Goal: Information Seeking & Learning: Learn about a topic

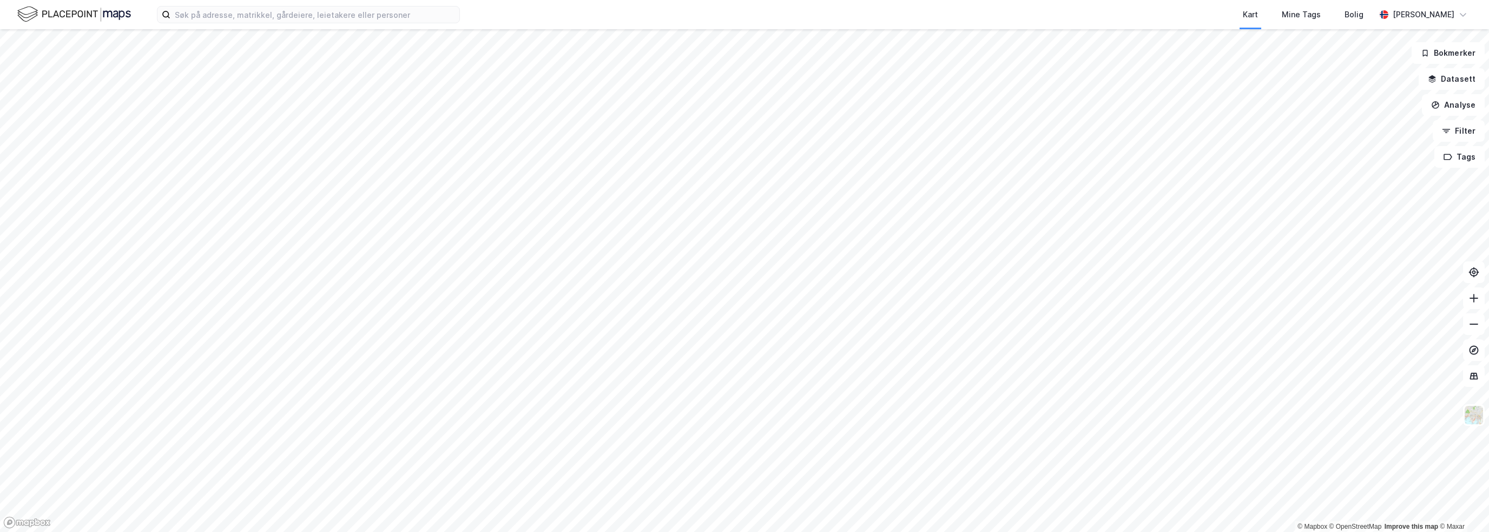
click at [839, 0] on html "Kart Mine Tags [PERSON_NAME] © Mapbox © OpenStreetMap Improve this map © Maxar …" at bounding box center [744, 266] width 1489 height 532
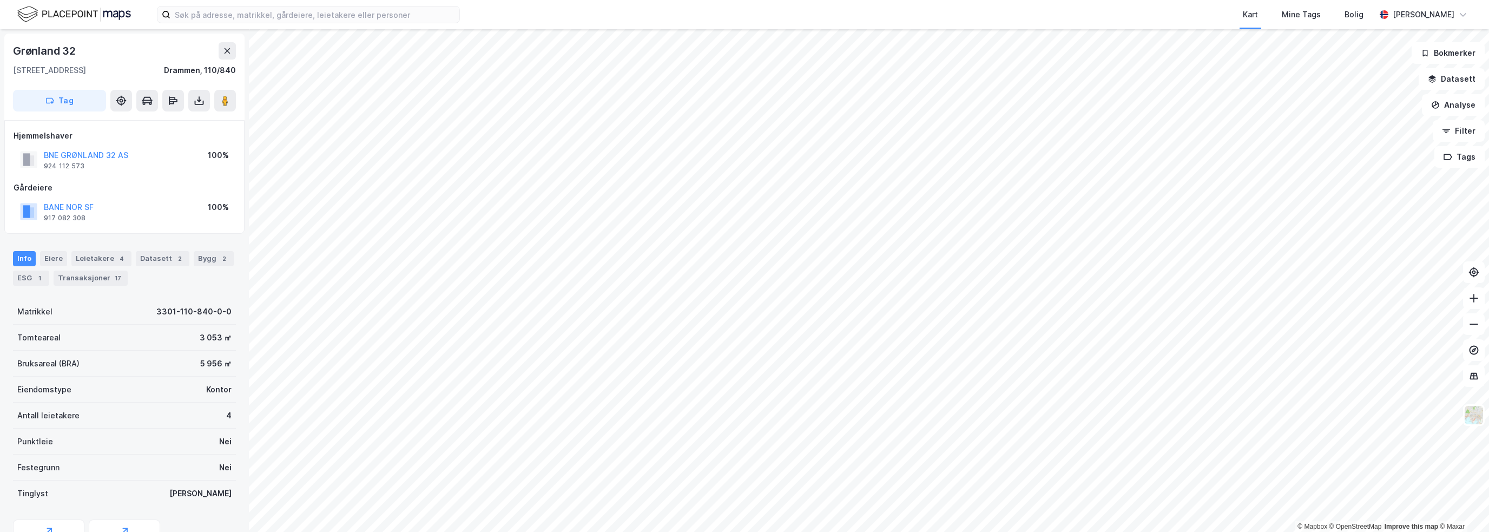
click at [1015, 17] on div "Kart Mine Tags Bolig" at bounding box center [943, 14] width 863 height 29
click at [247, 10] on input at bounding box center [314, 14] width 289 height 16
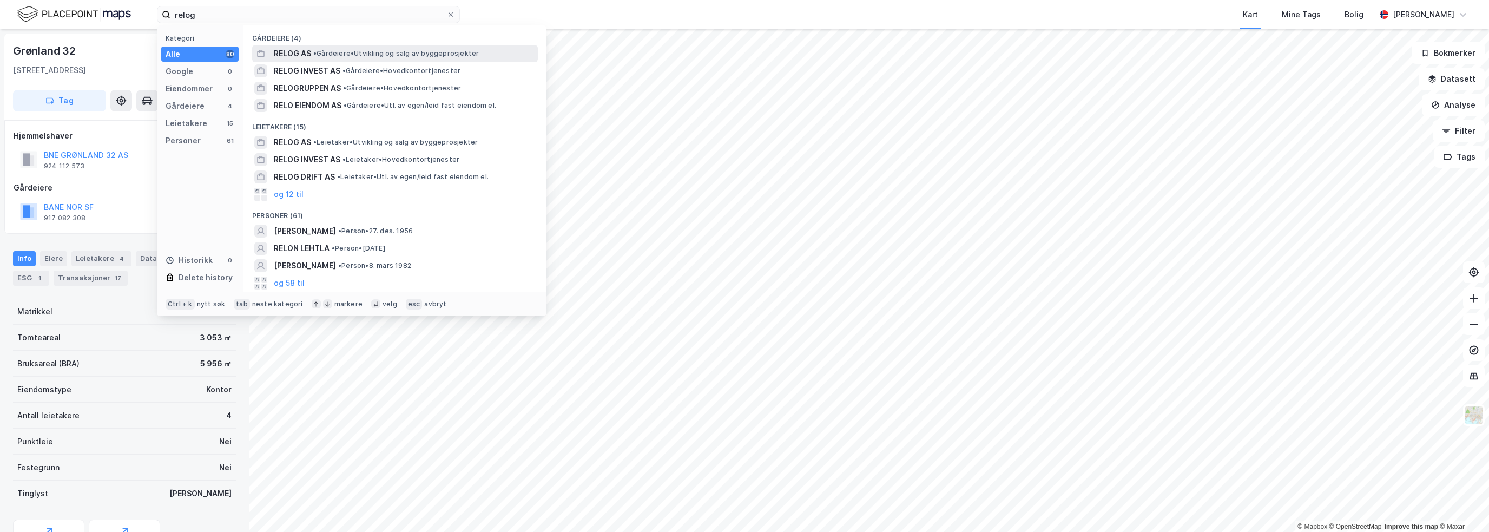
click at [299, 51] on span "RELOG AS" at bounding box center [292, 53] width 37 height 13
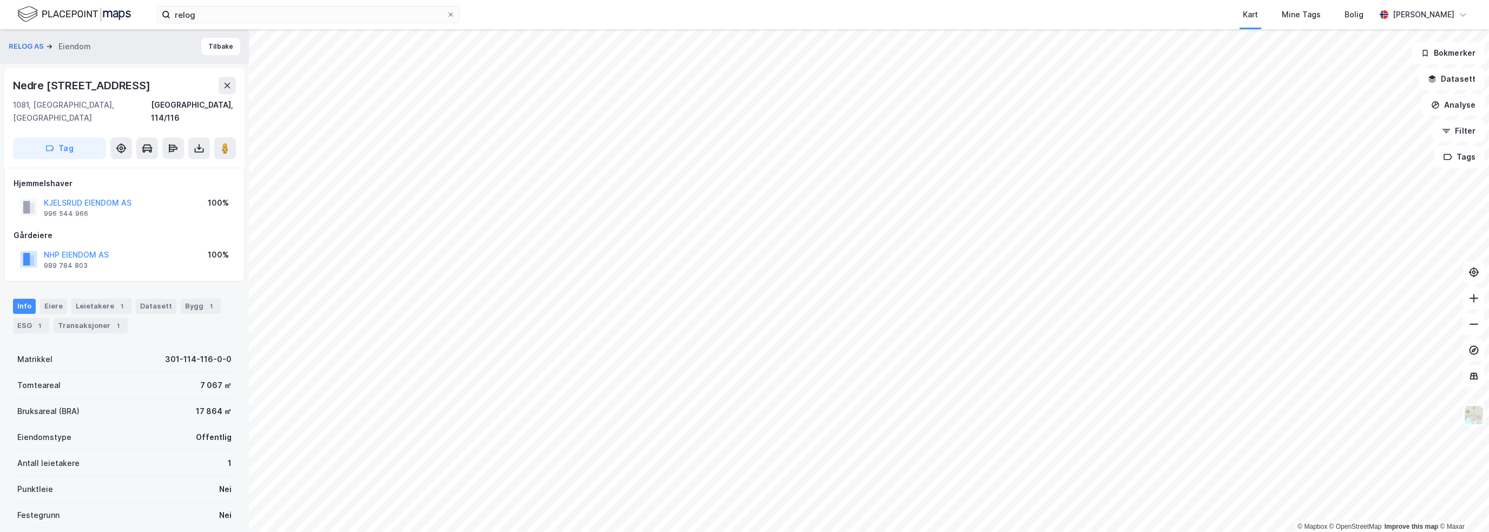
click at [97, 88] on div "Nedre [STREET_ADDRESS]" at bounding box center [83, 85] width 140 height 17
copy div "Nedre [STREET_ADDRESS]"
click at [186, 299] on div "Bygg 1" at bounding box center [201, 306] width 40 height 15
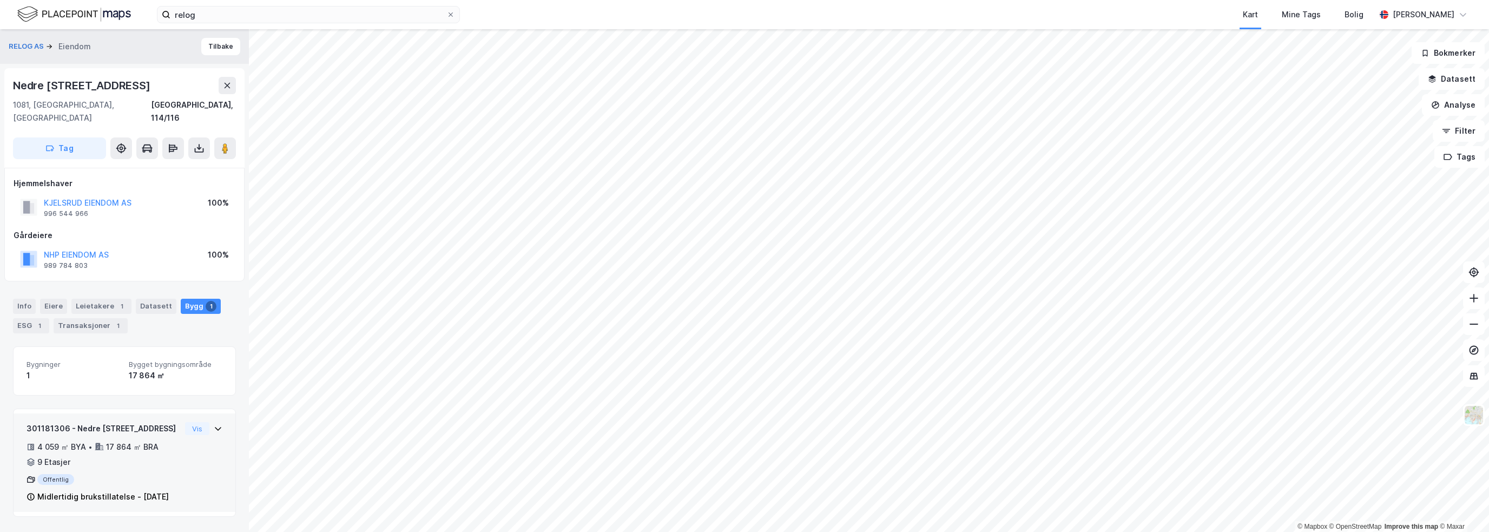
click at [210, 430] on div "301181306 - [PERSON_NAME] 82 4 059 ㎡ BYA • 17 864 ㎡ BRA • 9 Etasjer Offentlig M…" at bounding box center [125, 467] width 196 height 90
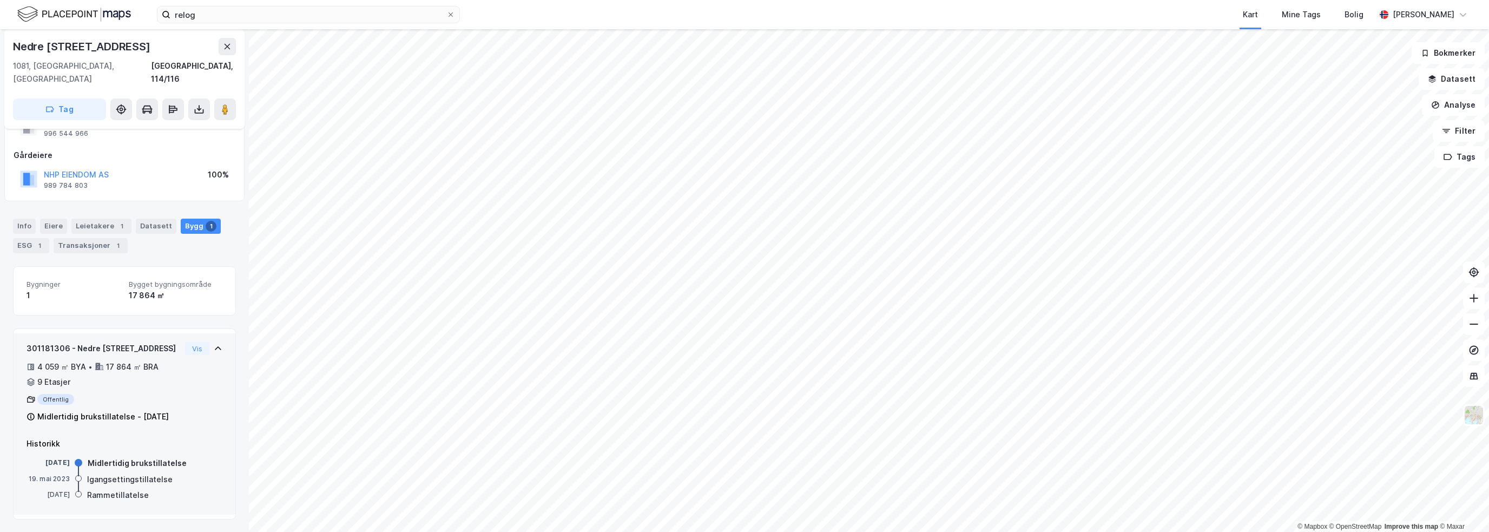
click at [215, 346] on icon at bounding box center [218, 348] width 6 height 4
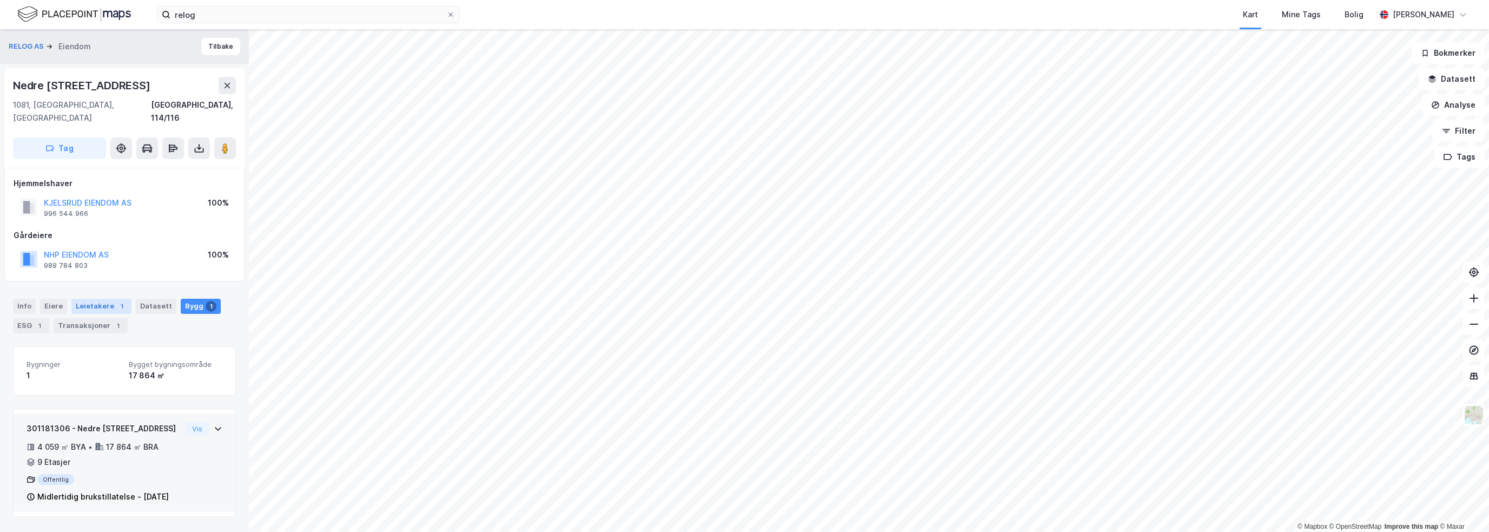
click at [72, 299] on div "Leietakere 1" at bounding box center [101, 306] width 60 height 15
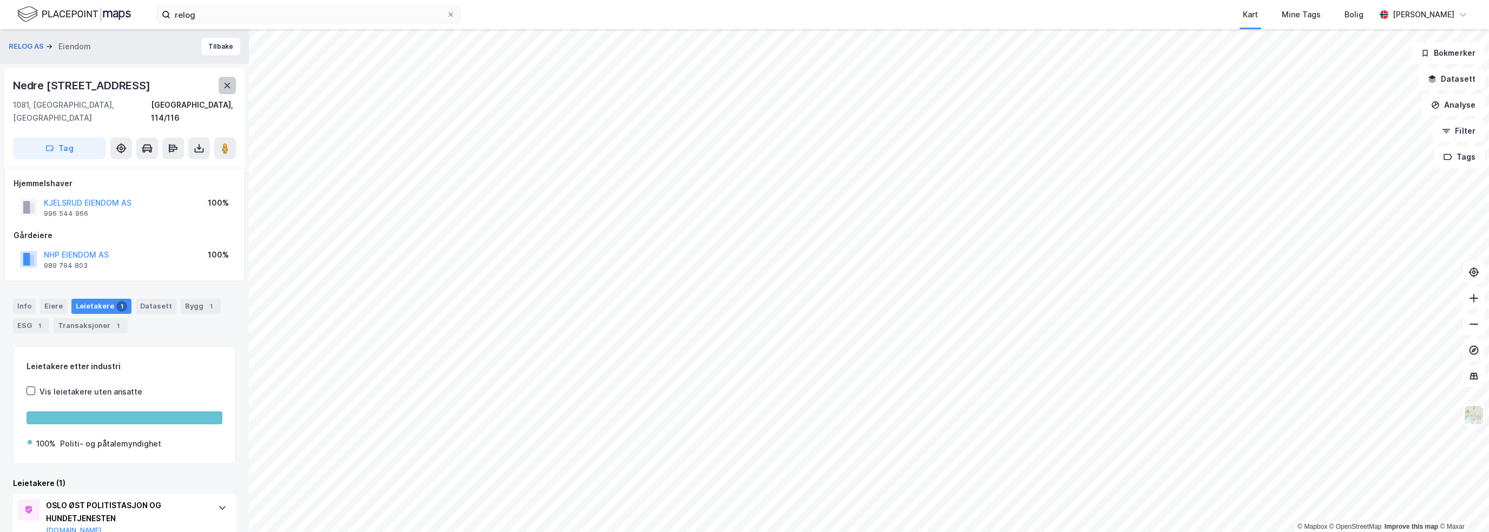
click at [223, 84] on icon at bounding box center [227, 85] width 9 height 9
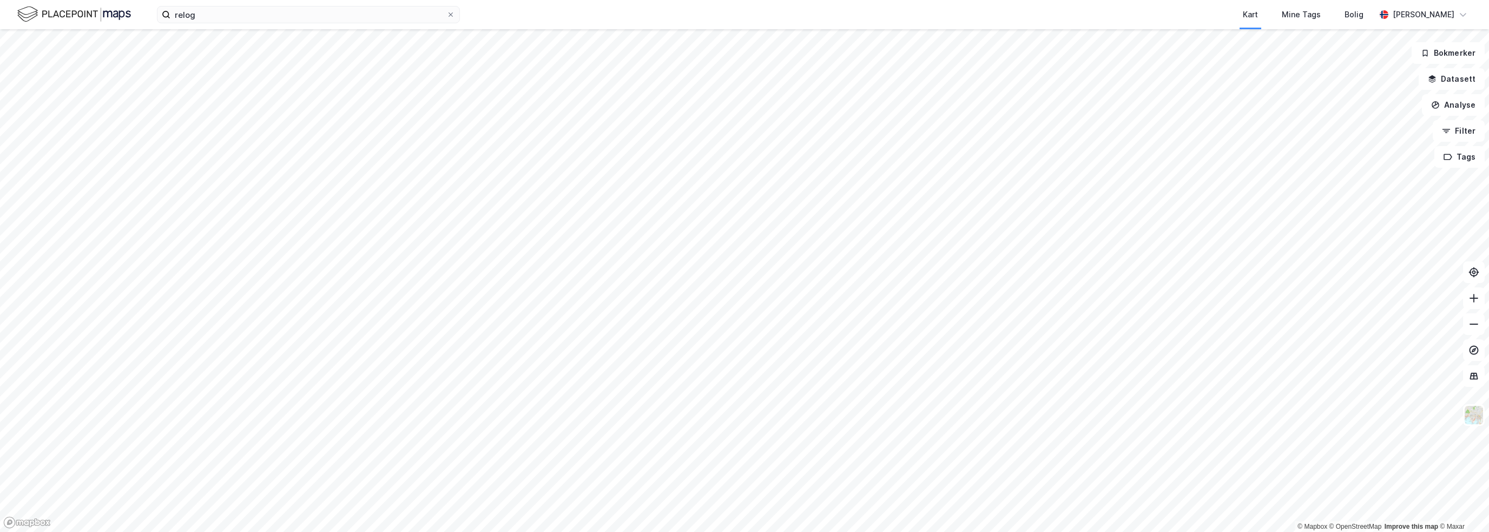
click at [704, 0] on html "relog Kart Mine Tags [PERSON_NAME] © Mapbox © OpenStreetMap Improve this map © …" at bounding box center [744, 266] width 1489 height 532
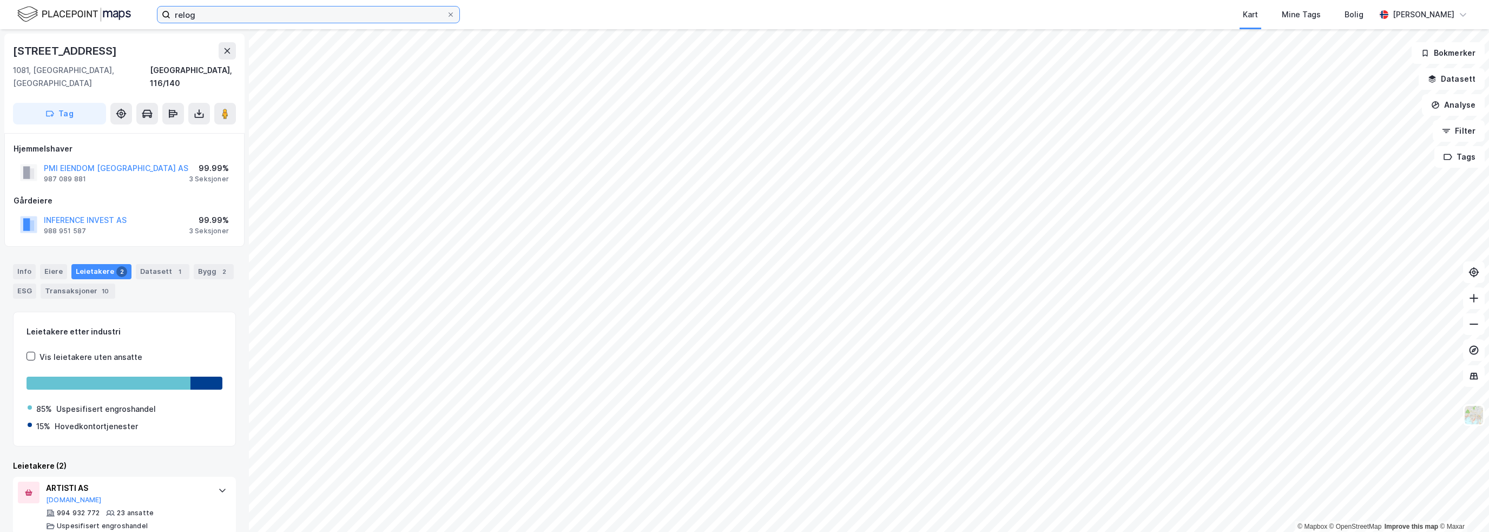
click at [262, 14] on input "relog" at bounding box center [308, 14] width 276 height 16
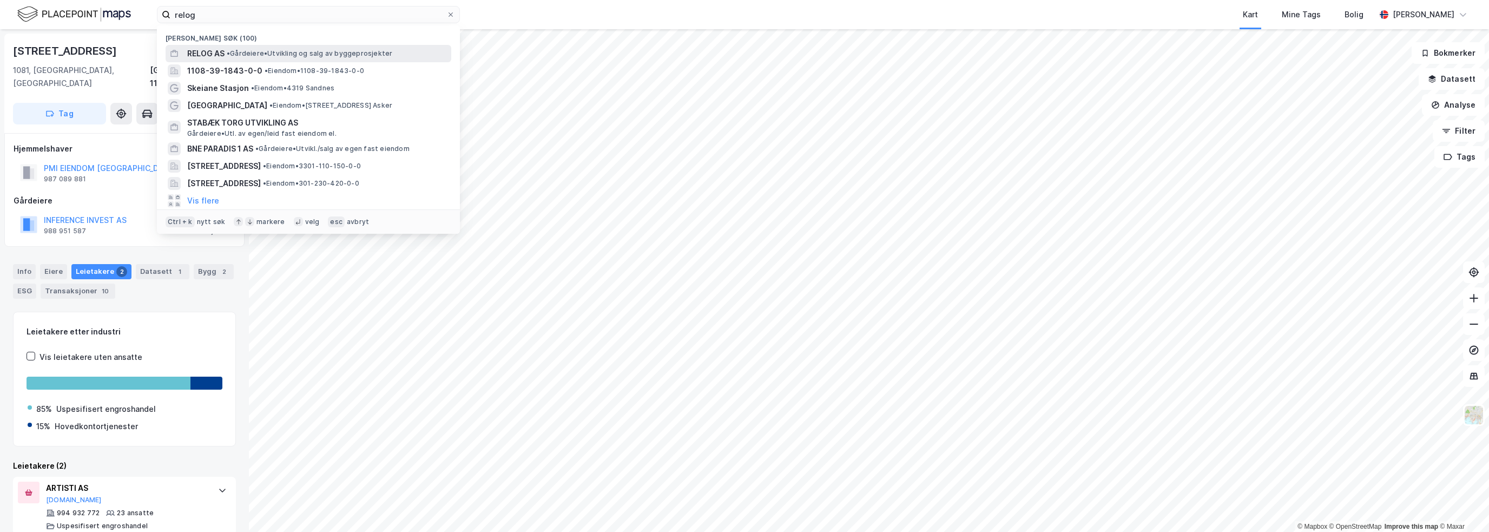
click at [251, 54] on span "• Gårdeiere • [GEOGRAPHIC_DATA] og salg av byggeprosjekter" at bounding box center [310, 53] width 166 height 9
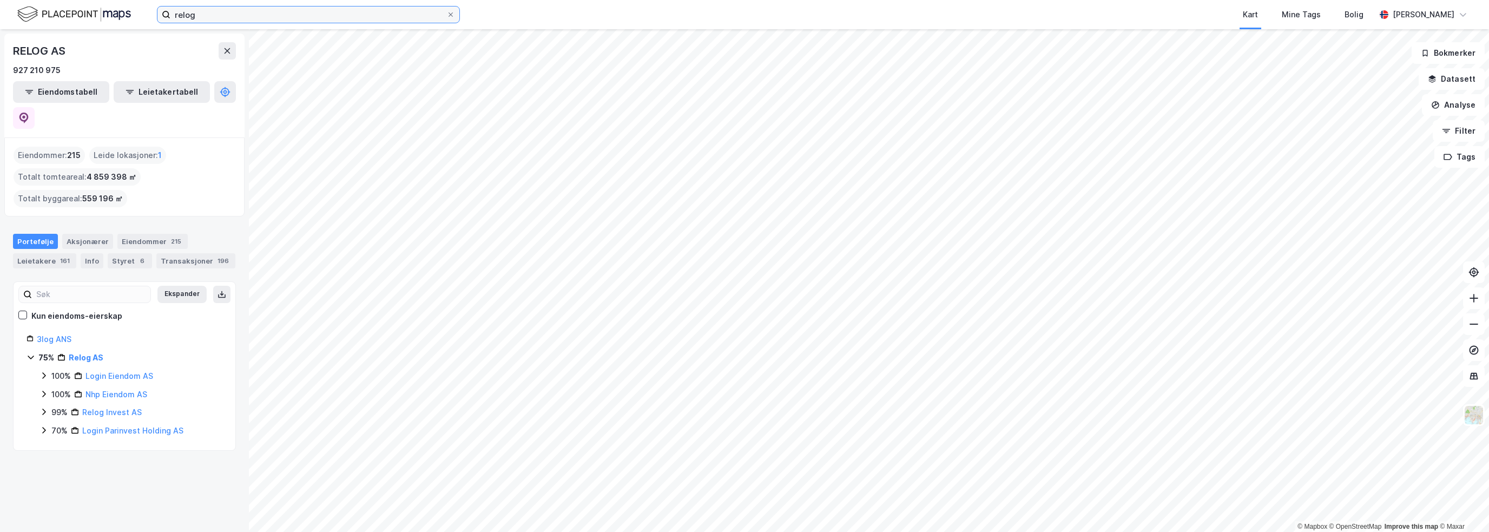
click at [199, 14] on input "relog" at bounding box center [308, 14] width 276 height 16
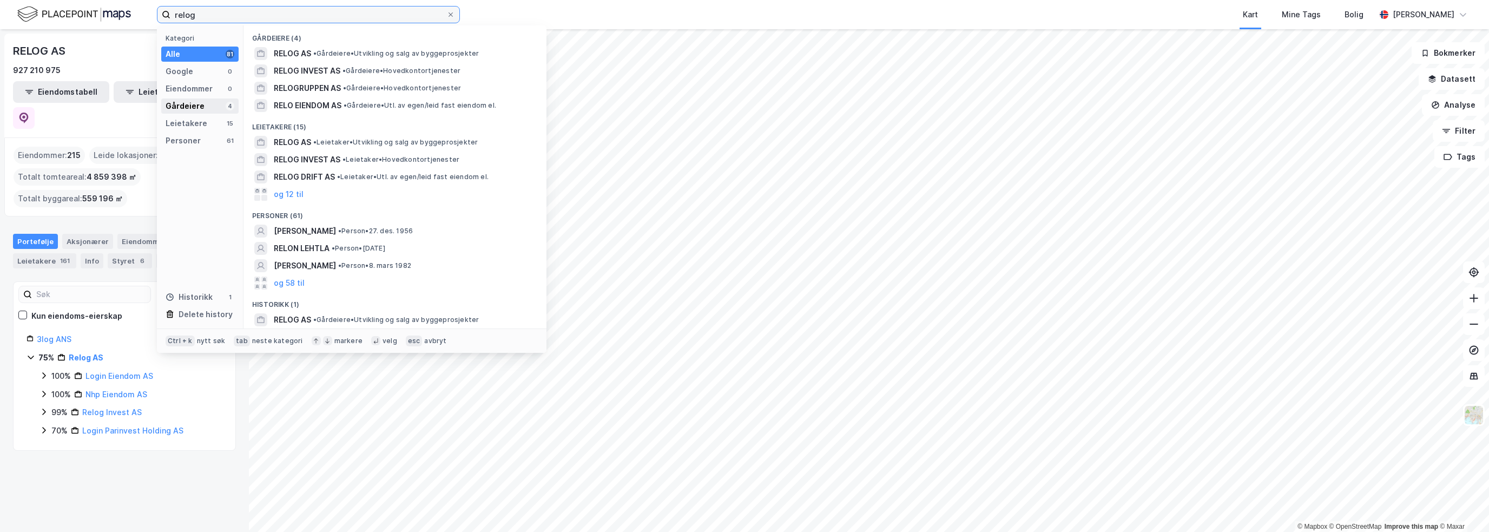
type input "relog"
click at [187, 111] on div "Gårdeiere" at bounding box center [185, 106] width 39 height 13
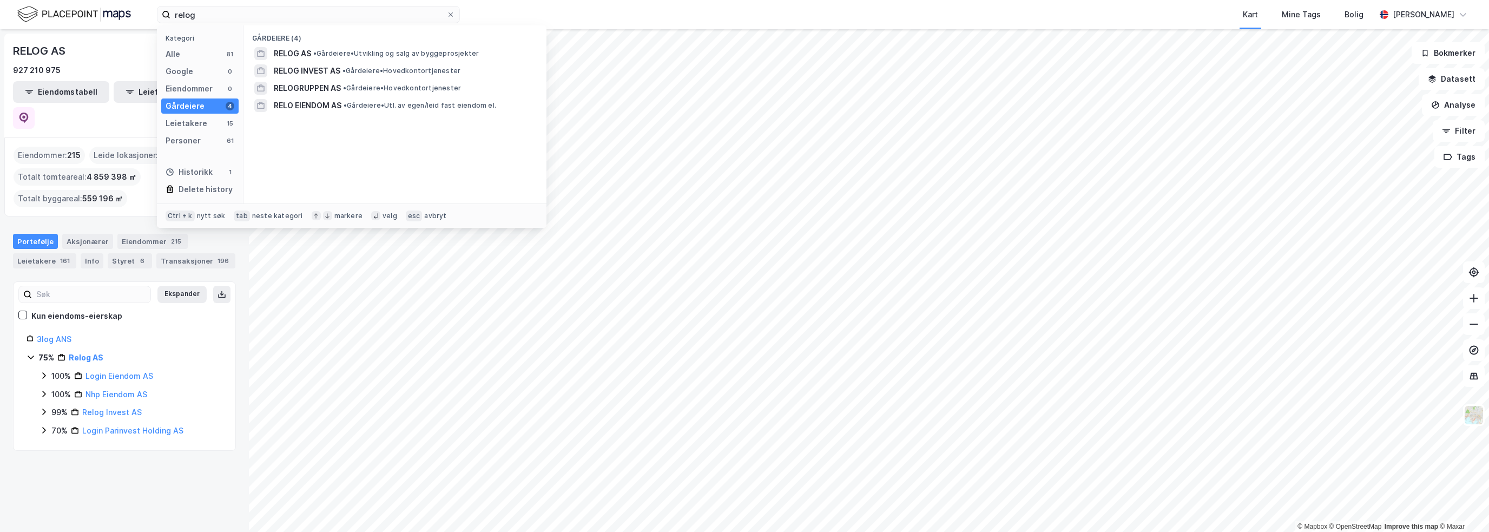
click at [566, 15] on div "Kart Mine Tags Bolig" at bounding box center [943, 14] width 863 height 29
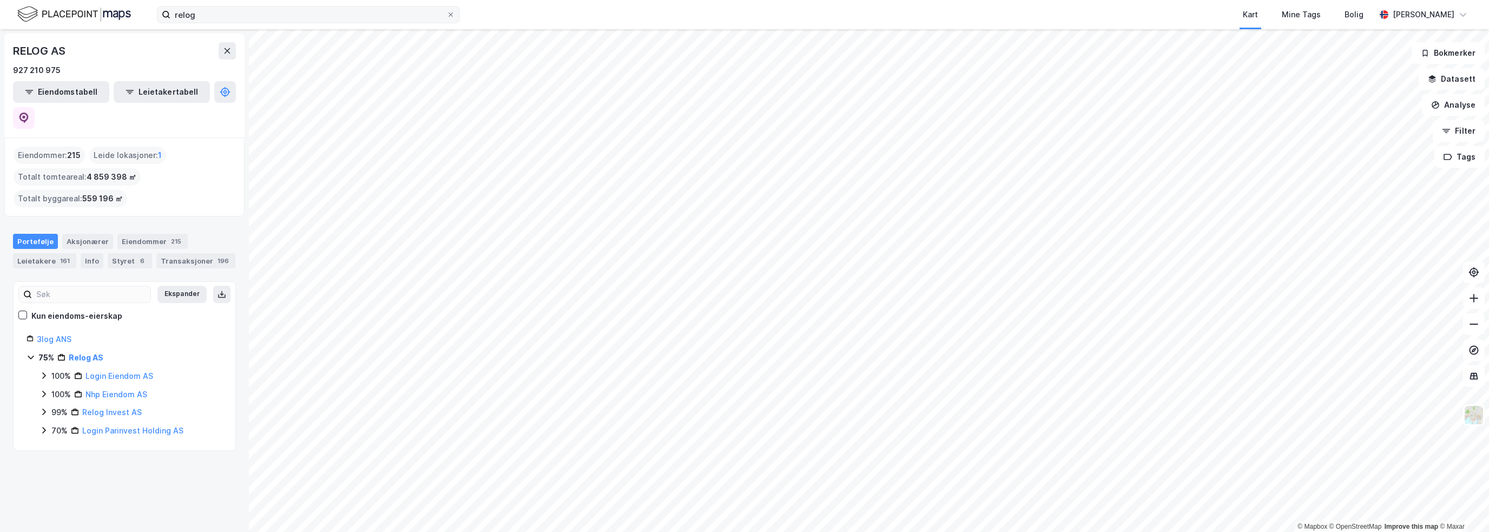
click at [452, 14] on icon at bounding box center [450, 14] width 6 height 6
click at [446, 14] on input "relog" at bounding box center [308, 14] width 276 height 16
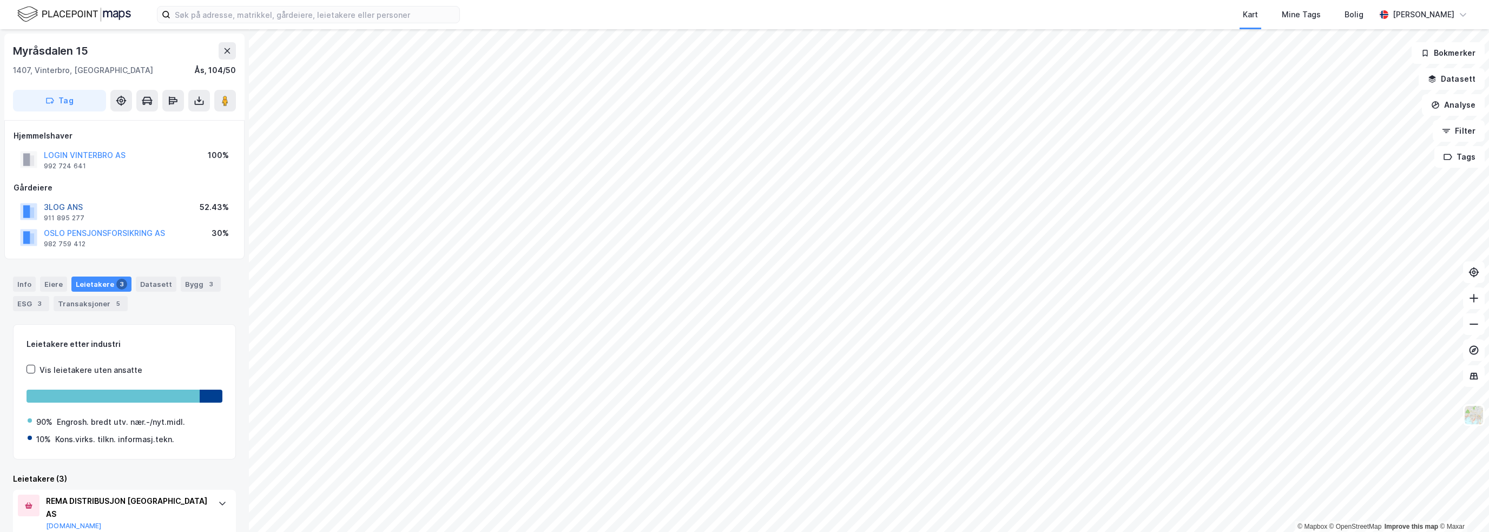
click at [0, 0] on button "3LOG ANS" at bounding box center [0, 0] width 0 height 0
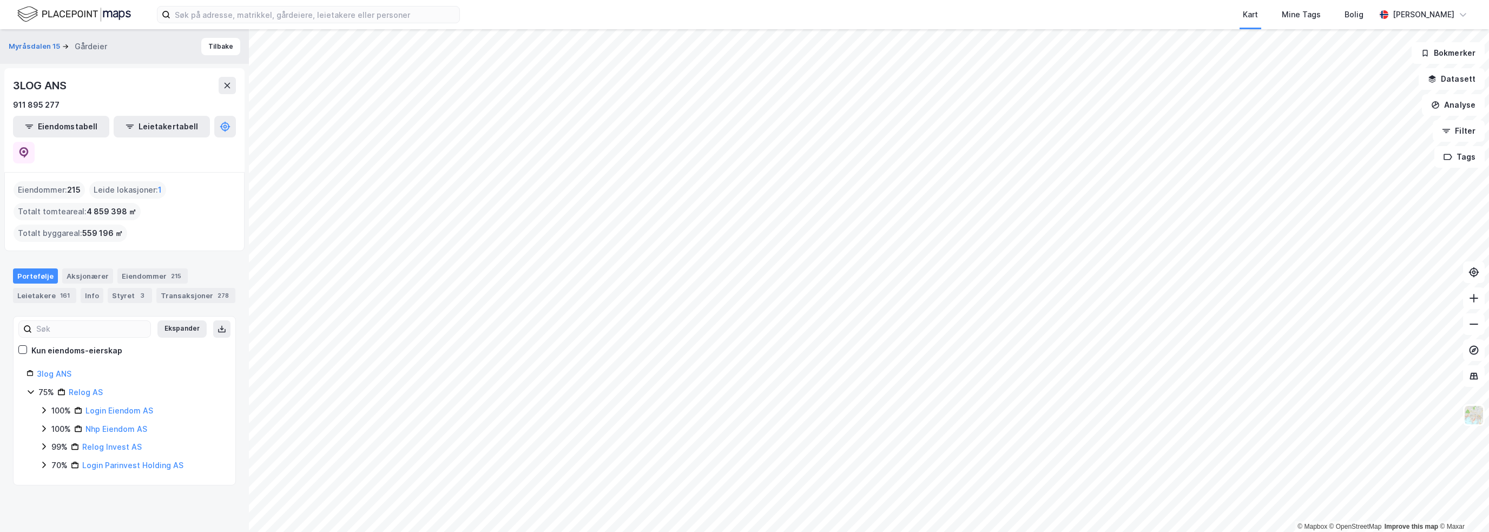
click at [775, 531] on html "Kart Mine Tags [PERSON_NAME] © Mapbox © OpenStreetMap Improve this map © Maxar …" at bounding box center [744, 266] width 1489 height 532
click at [745, 531] on html "Kart Mine Tags [PERSON_NAME] © Mapbox © OpenStreetMap Improve this map © Maxar …" at bounding box center [744, 266] width 1489 height 532
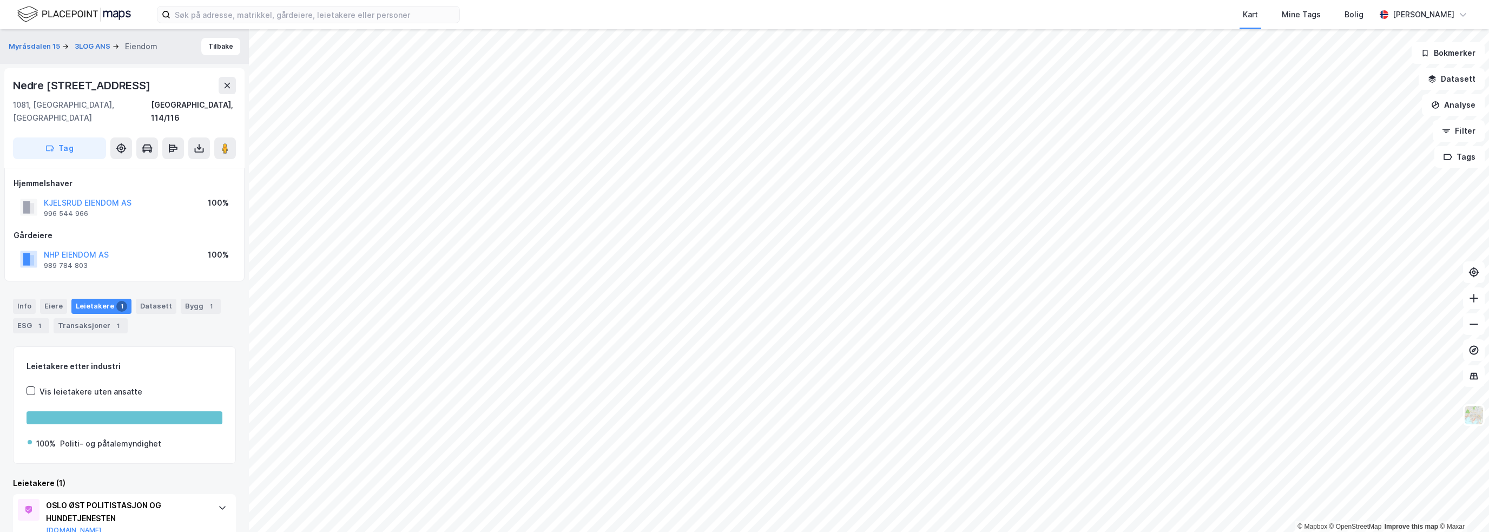
scroll to position [32, 0]
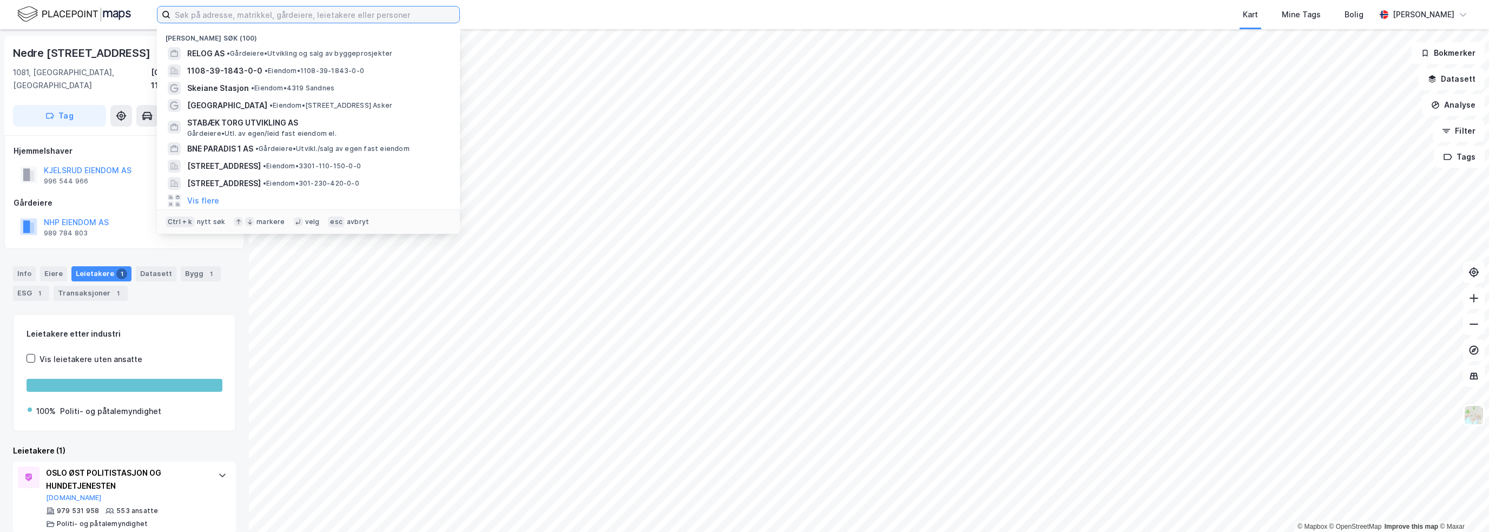
click at [185, 16] on input at bounding box center [314, 14] width 289 height 16
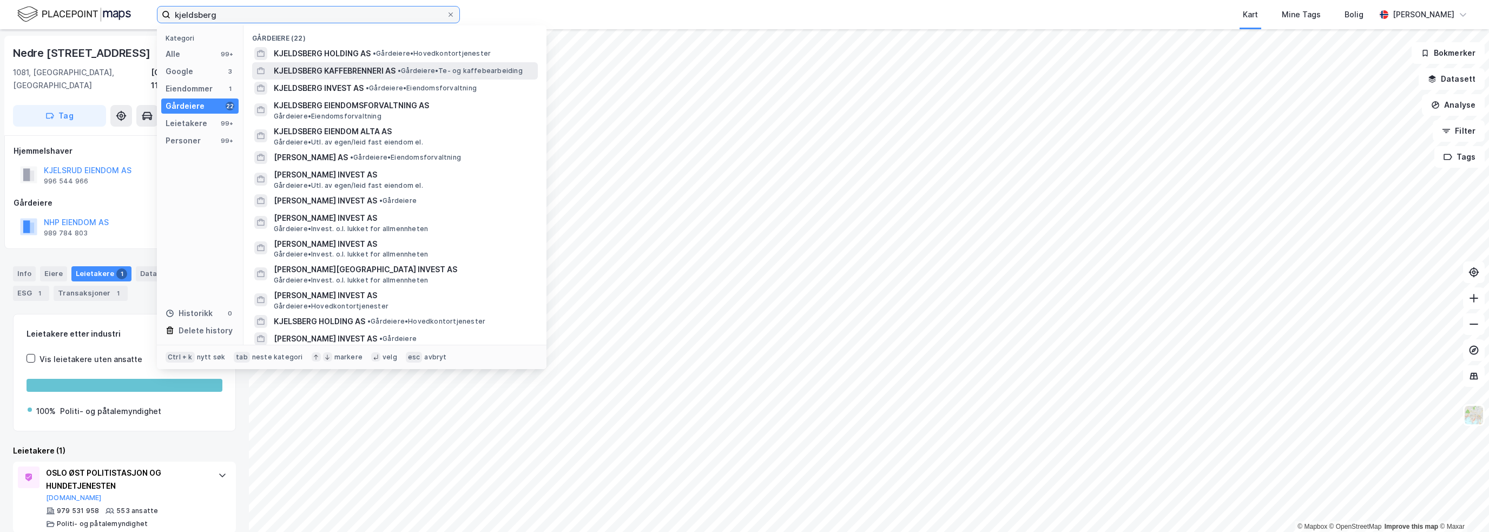
type input "kjeldsberg"
click at [361, 68] on span "KJELDSBERG KAFFEBRENNERI AS" at bounding box center [335, 70] width 122 height 13
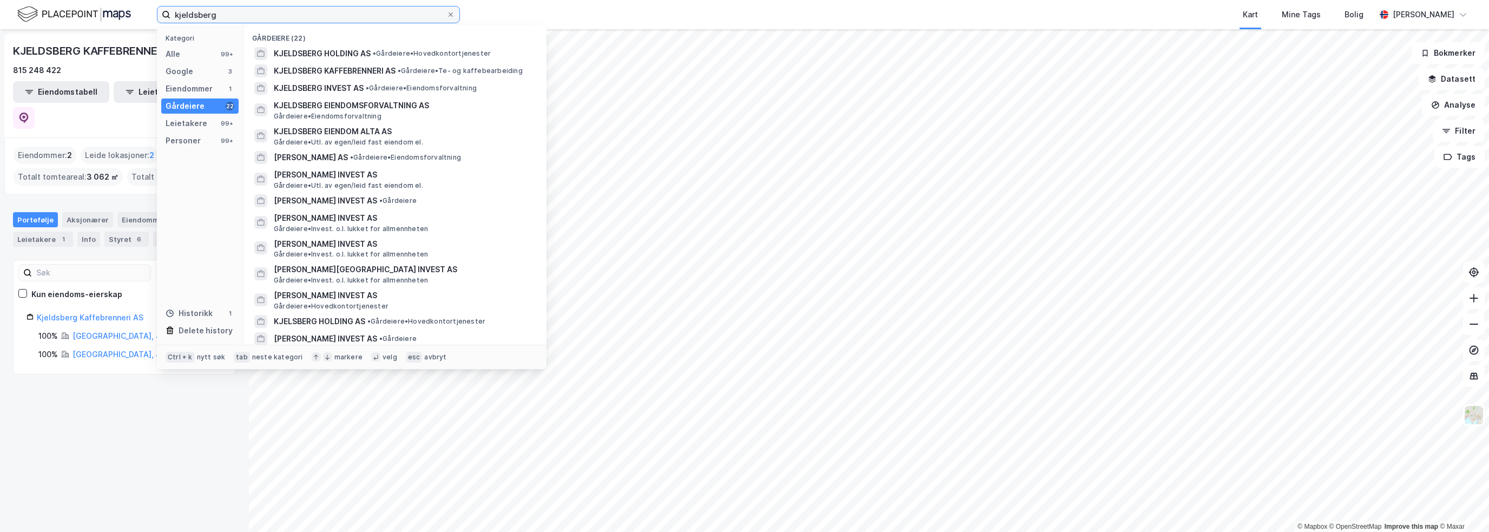
click at [257, 20] on input "kjeldsberg" at bounding box center [308, 14] width 276 height 16
click at [210, 122] on div "Leietakere 99+" at bounding box center [199, 123] width 77 height 15
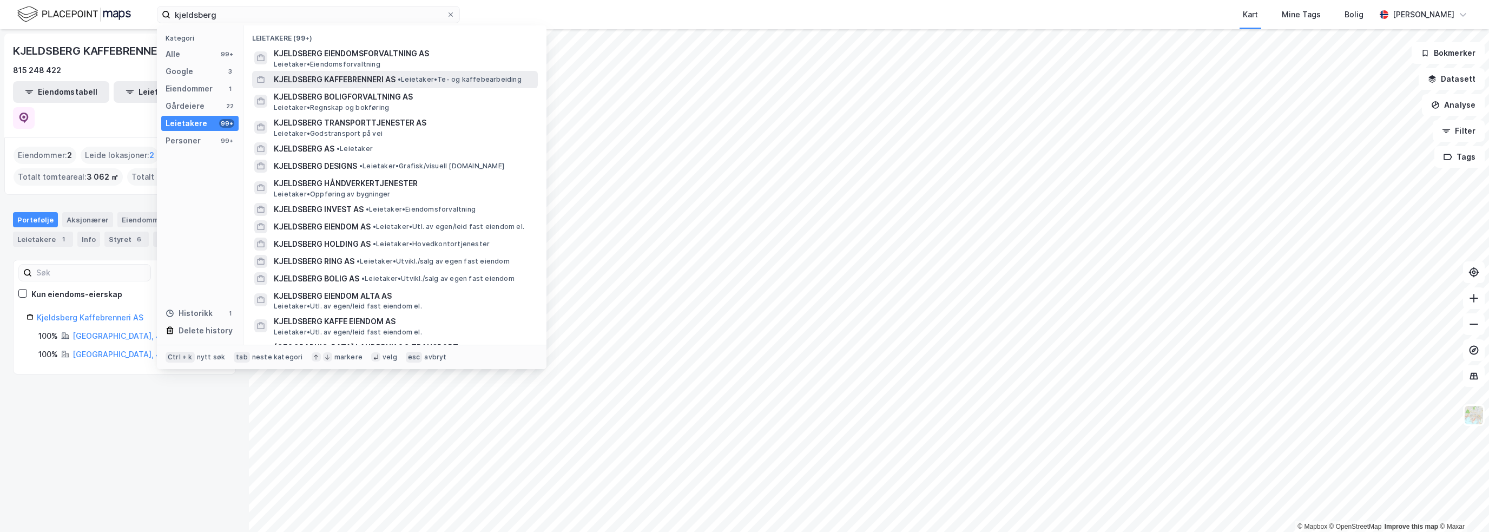
click at [306, 75] on span "KJELDSBERG KAFFEBRENNERI AS" at bounding box center [335, 79] width 122 height 13
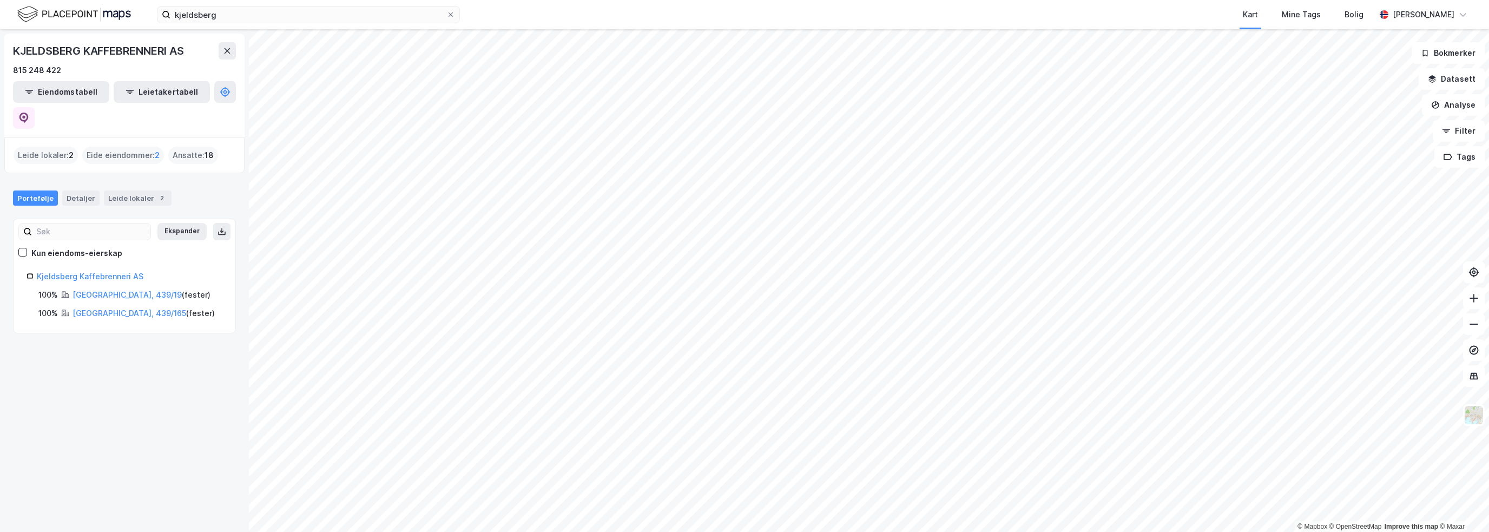
click at [262, 25] on div "kjeldsberg Kart Mine Tags [PERSON_NAME]" at bounding box center [744, 14] width 1489 height 29
click at [260, 17] on input "kjeldsberg" at bounding box center [308, 14] width 276 height 16
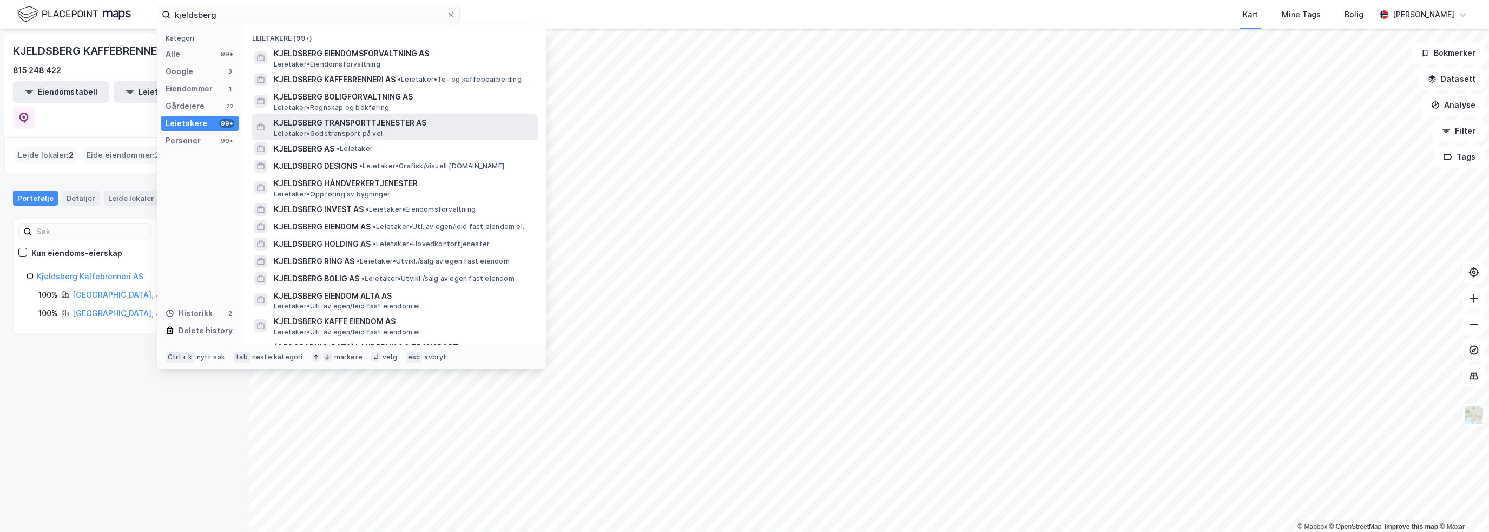
click at [371, 129] on span "Leietaker • Godstransport på vei" at bounding box center [328, 133] width 109 height 9
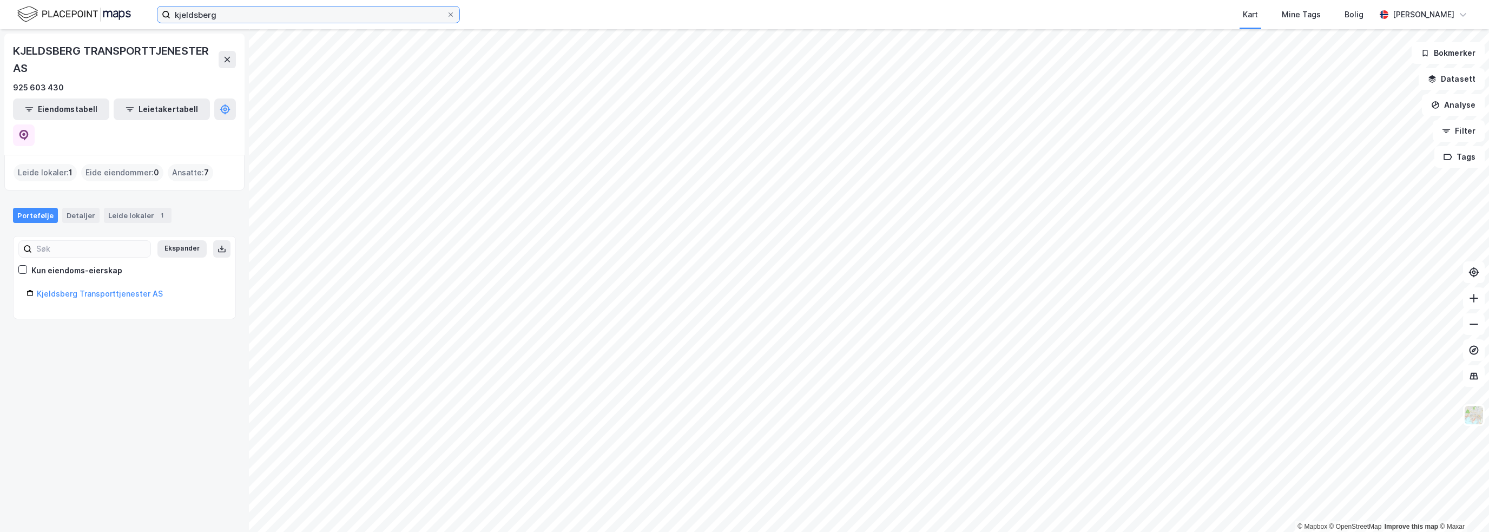
click at [280, 19] on input "kjeldsberg" at bounding box center [308, 14] width 276 height 16
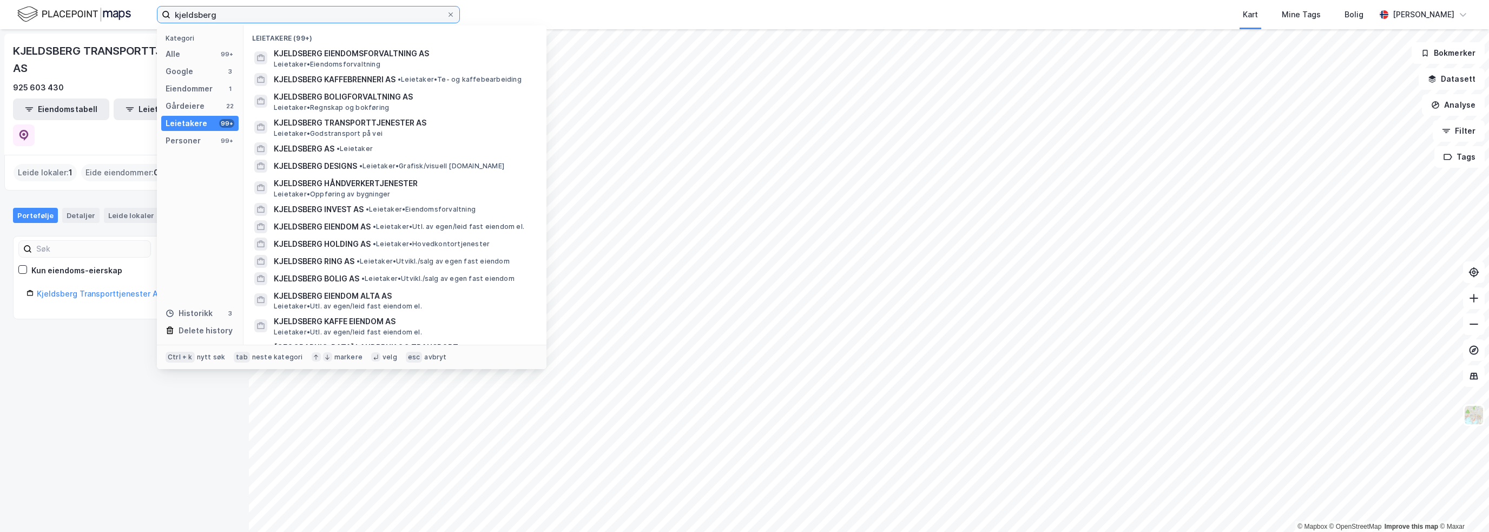
click at [276, 13] on input "kjeldsberg" at bounding box center [308, 14] width 276 height 16
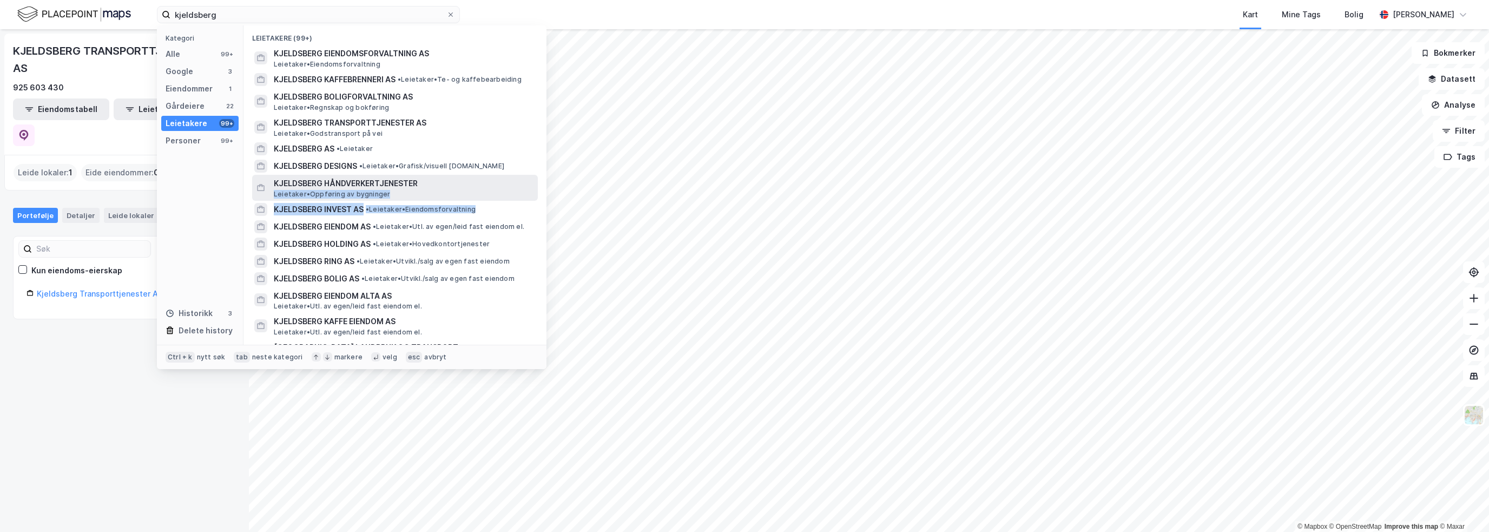
drag, startPoint x: 490, startPoint y: 214, endPoint x: 500, endPoint y: 176, distance: 38.7
click at [500, 176] on div "Leietakere (99+) KJELDSBERG EIENDOMSFORVALTNING AS Leietaker • Eiendomsforvaltn…" at bounding box center [394, 184] width 303 height 319
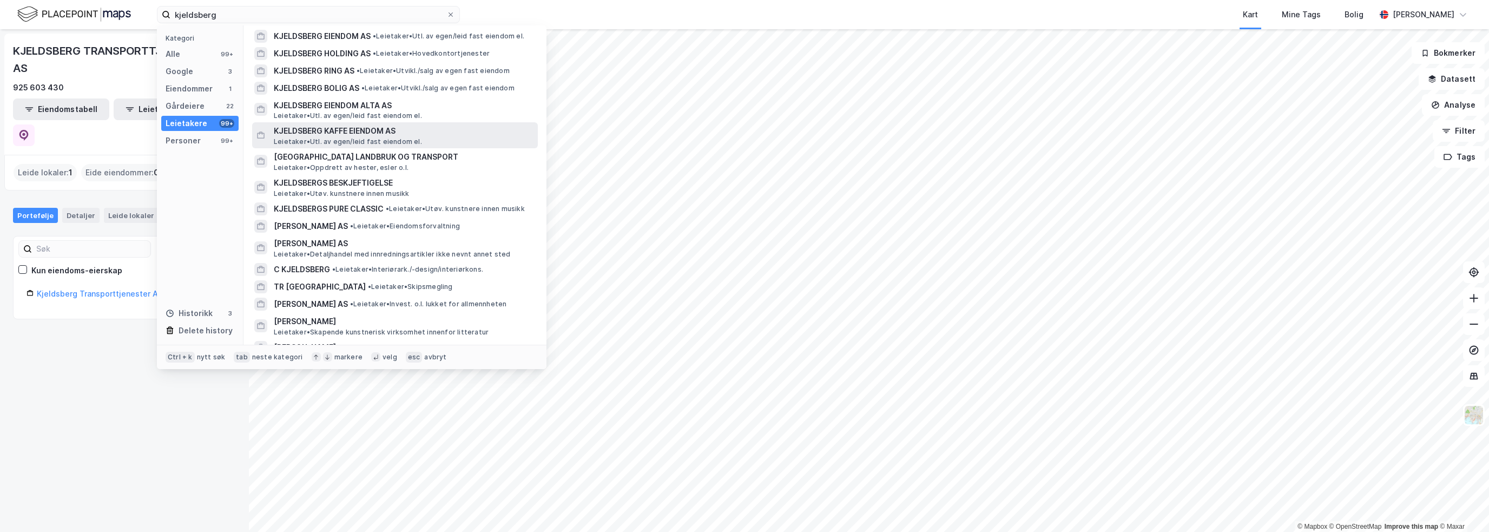
scroll to position [216, 0]
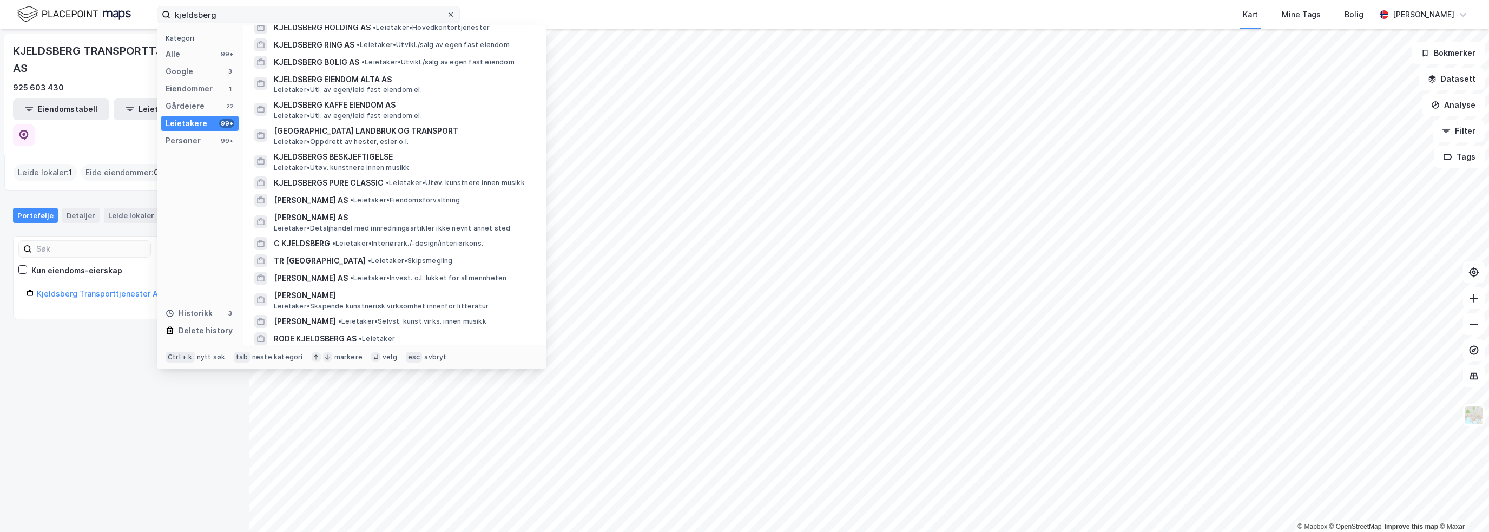
click at [453, 14] on icon at bounding box center [450, 14] width 6 height 6
click at [446, 14] on input "kjeldsberg" at bounding box center [308, 14] width 276 height 16
